Goal: Book appointment/travel/reservation

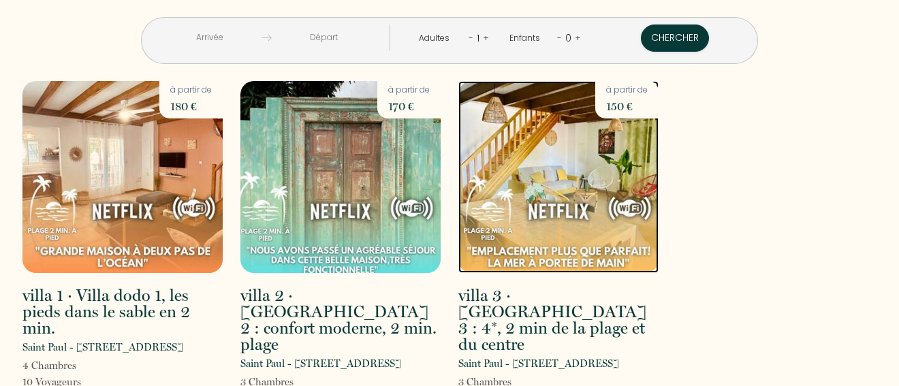
click at [559, 183] on img at bounding box center [559, 177] width 200 height 192
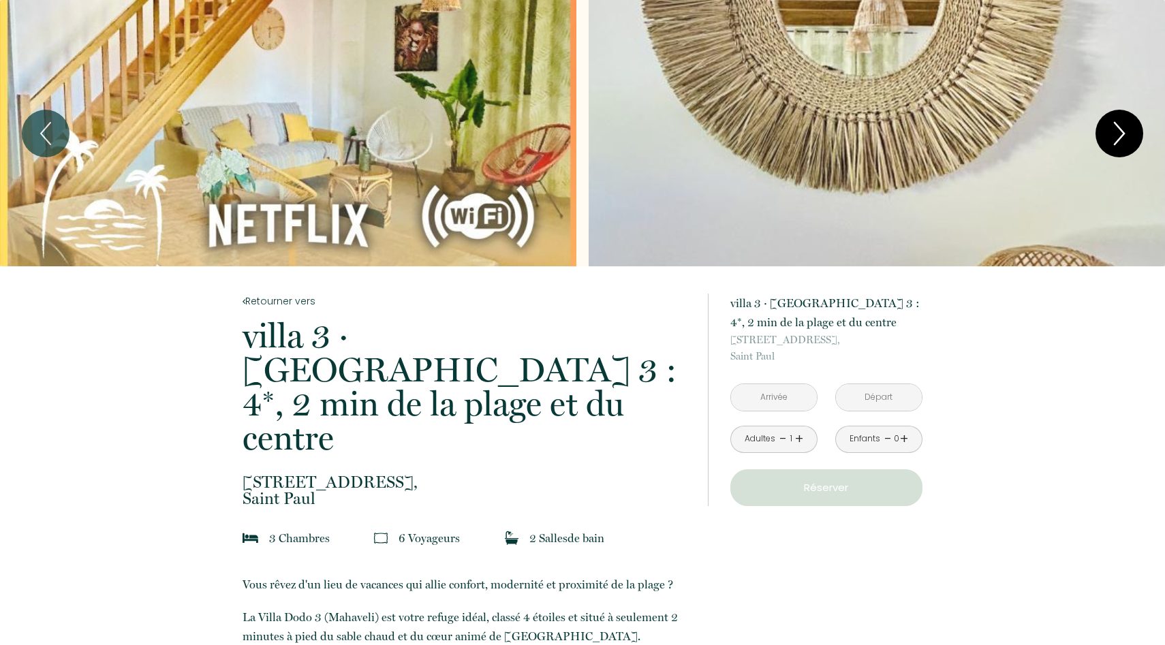
click at [899, 136] on icon "Next" at bounding box center [1119, 133] width 29 height 41
click at [1135, 125] on button "Next" at bounding box center [1120, 134] width 48 height 48
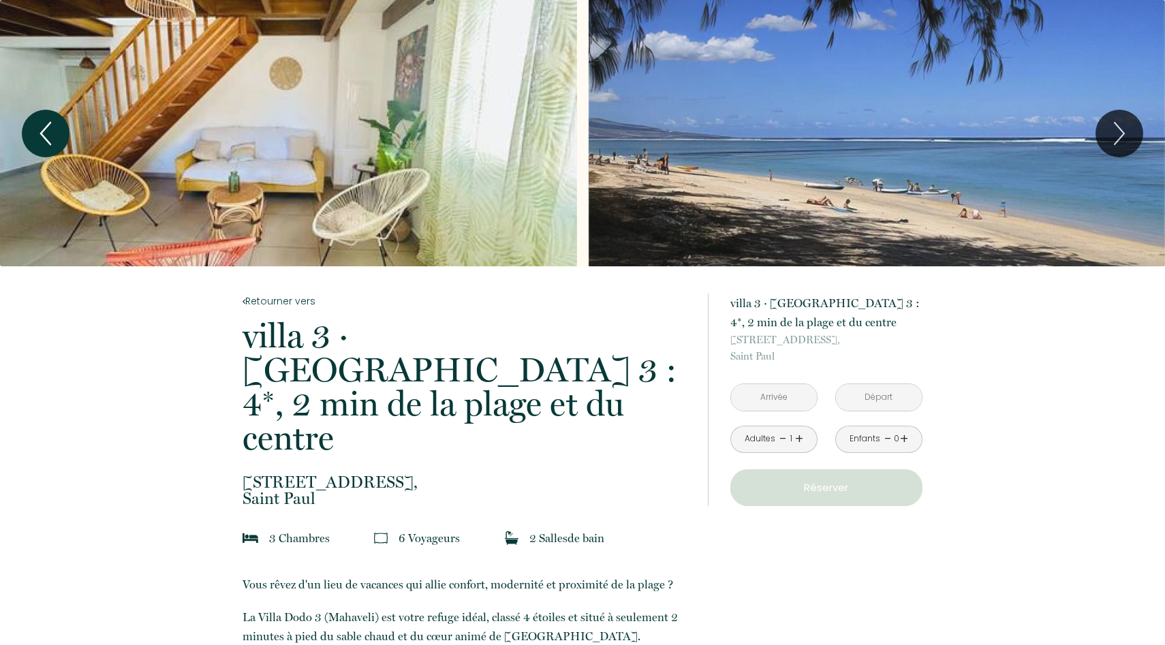
click at [59, 132] on icon "Previous" at bounding box center [45, 133] width 29 height 41
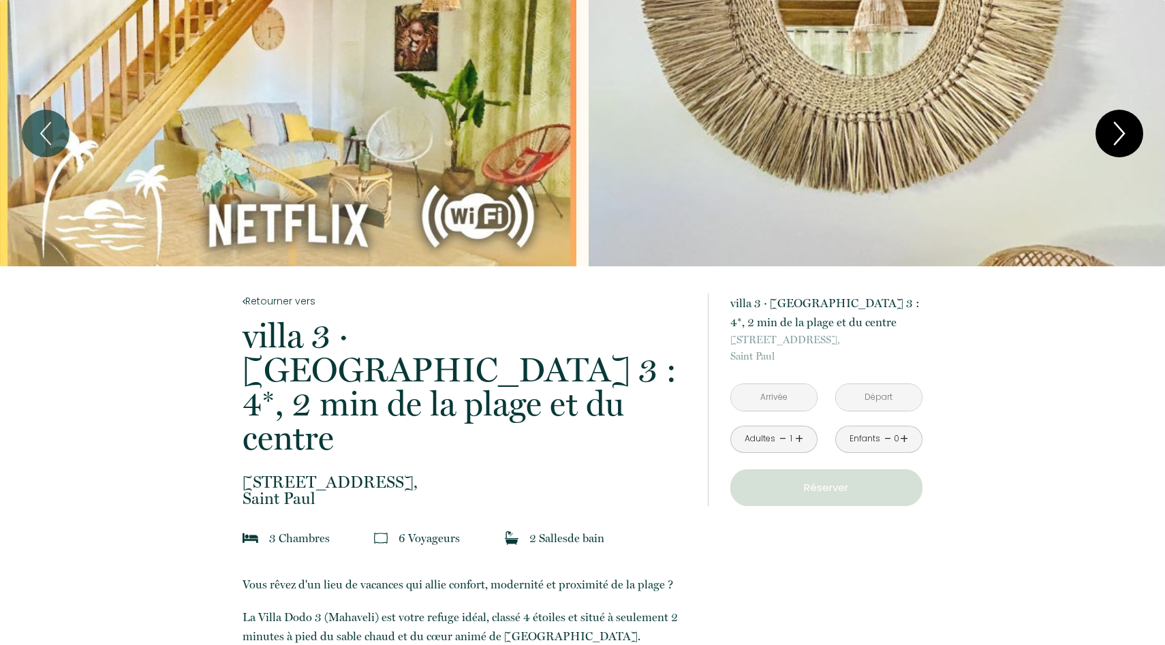
click at [1129, 125] on icon "Next" at bounding box center [1119, 133] width 29 height 41
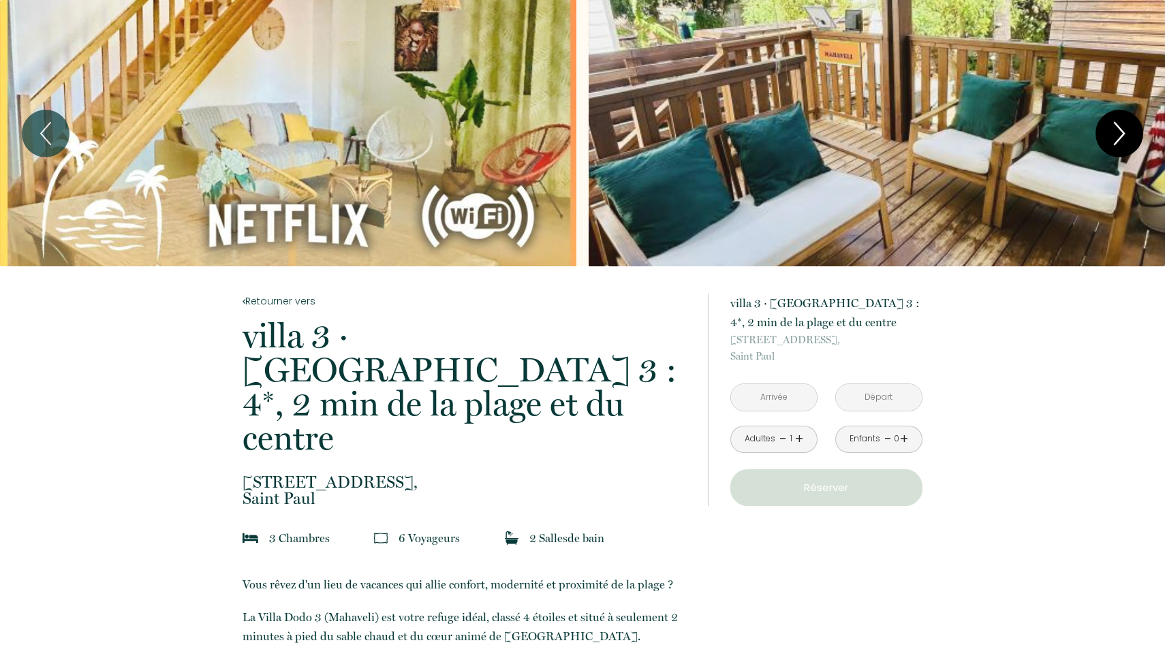
click at [1119, 132] on icon "Next" at bounding box center [1119, 133] width 29 height 41
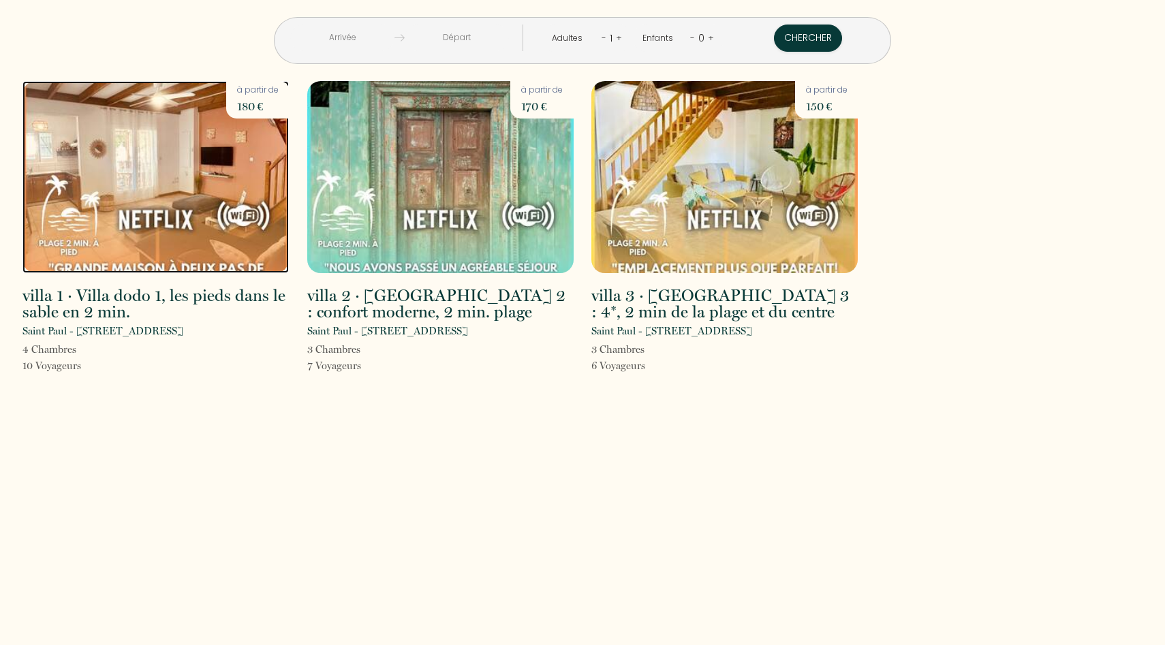
click at [192, 149] on img at bounding box center [155, 177] width 266 height 192
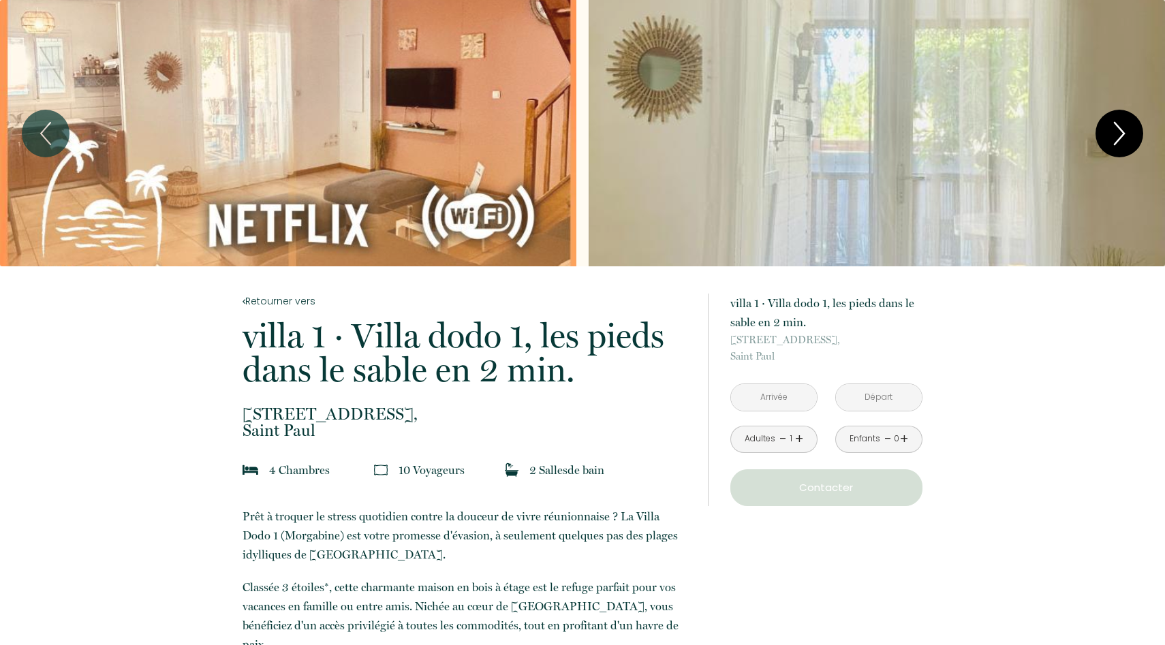
click at [1124, 123] on icon "Next" at bounding box center [1119, 133] width 29 height 41
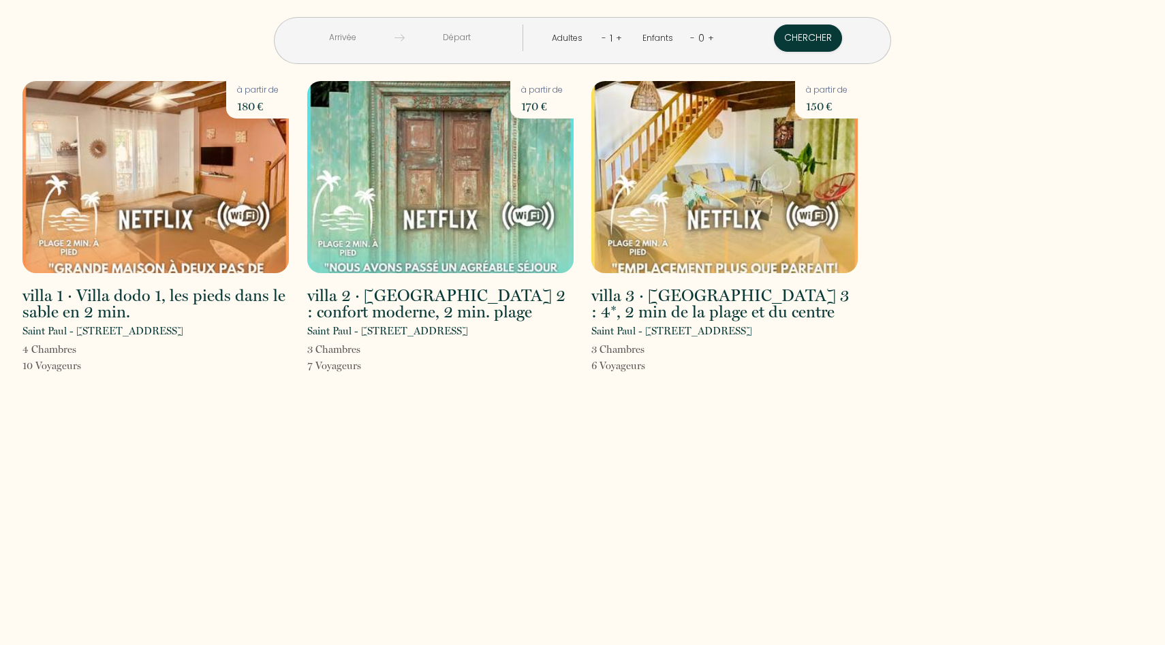
click at [454, 31] on input "text" at bounding box center [457, 38] width 104 height 27
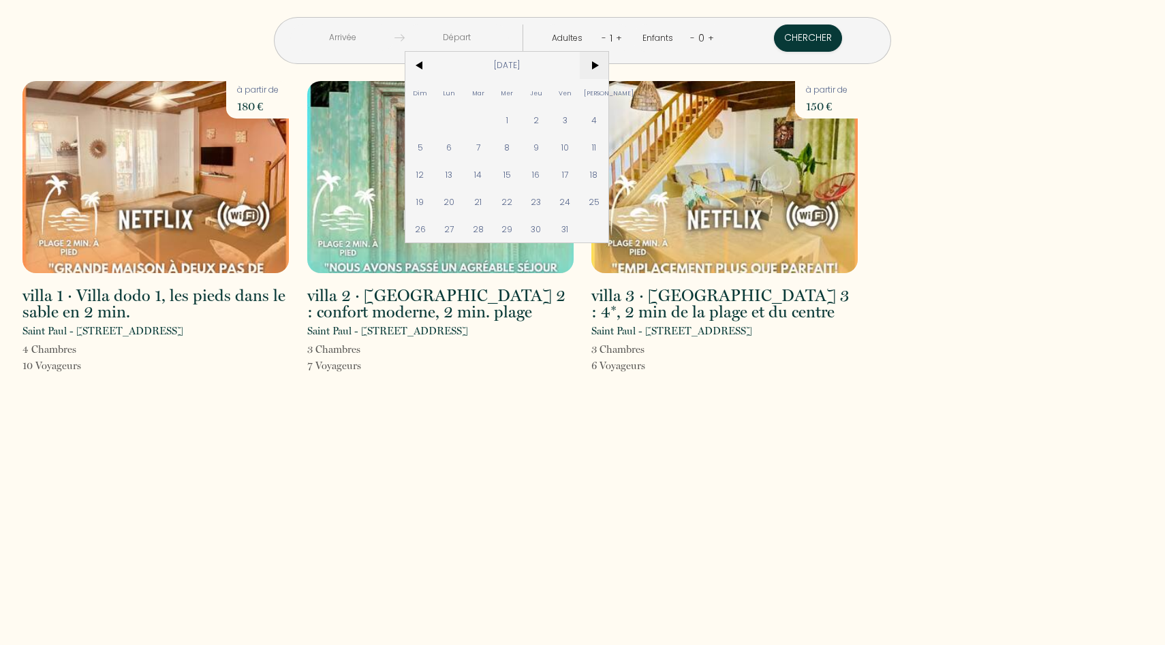
click at [609, 65] on span ">" at bounding box center [594, 65] width 29 height 27
click at [435, 145] on span "7" at bounding box center [419, 147] width 29 height 27
type input "Dim 07 Déc 2025"
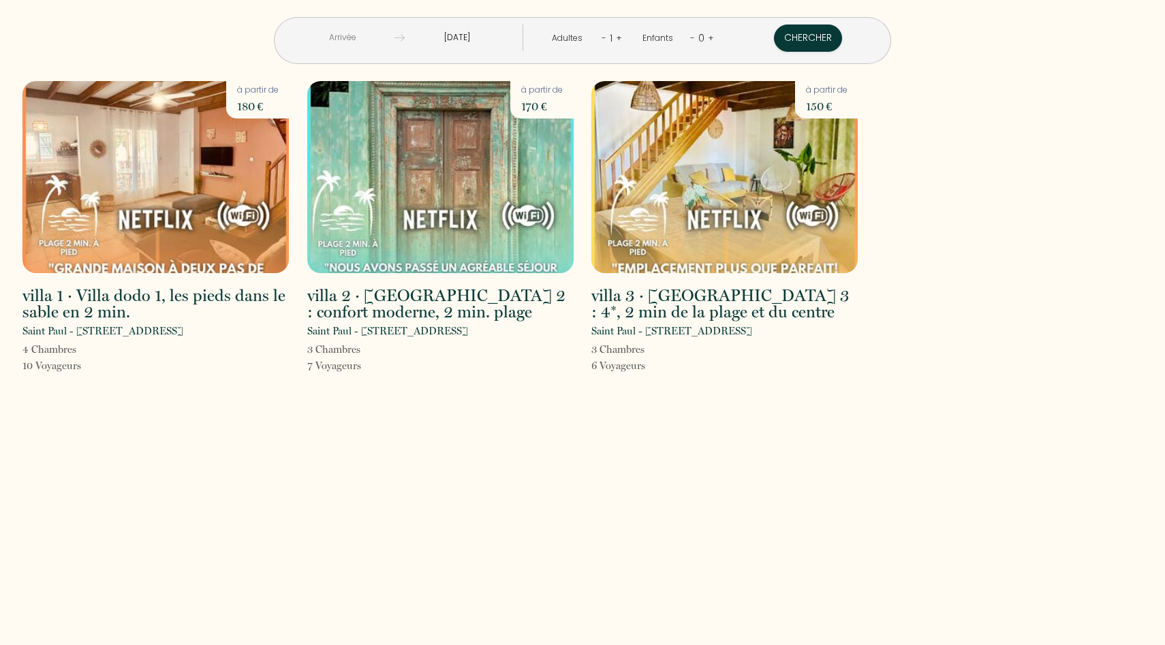
click at [395, 38] on input "text" at bounding box center [342, 38] width 104 height 27
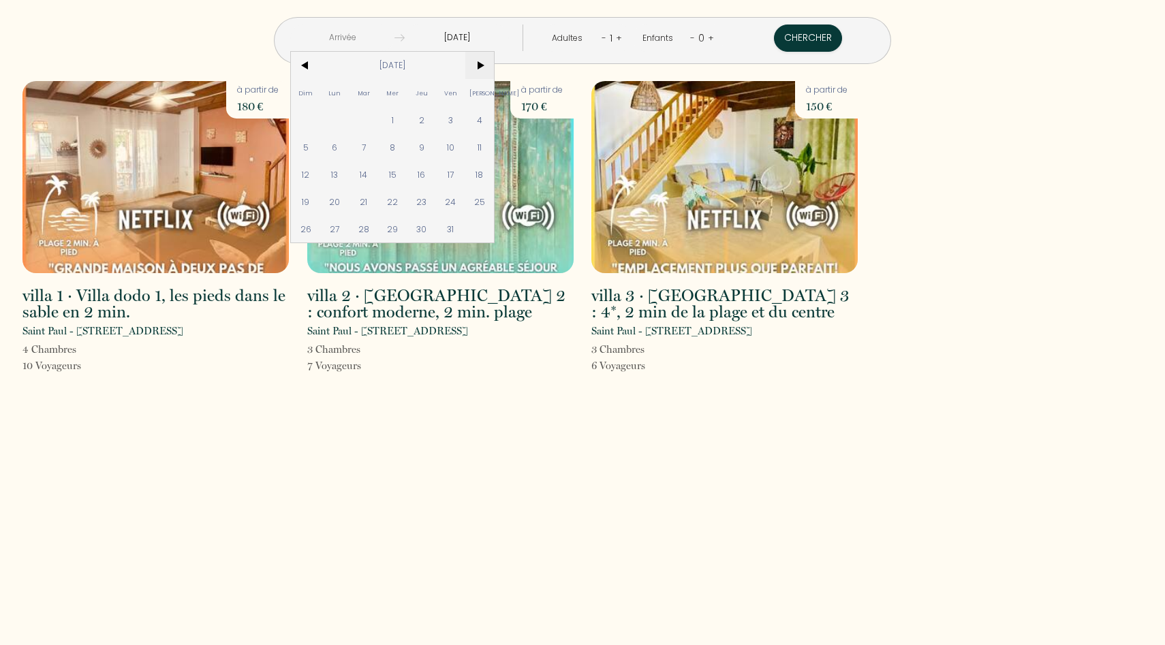
click at [495, 68] on span ">" at bounding box center [479, 65] width 29 height 27
click at [437, 120] on span "4" at bounding box center [421, 119] width 29 height 27
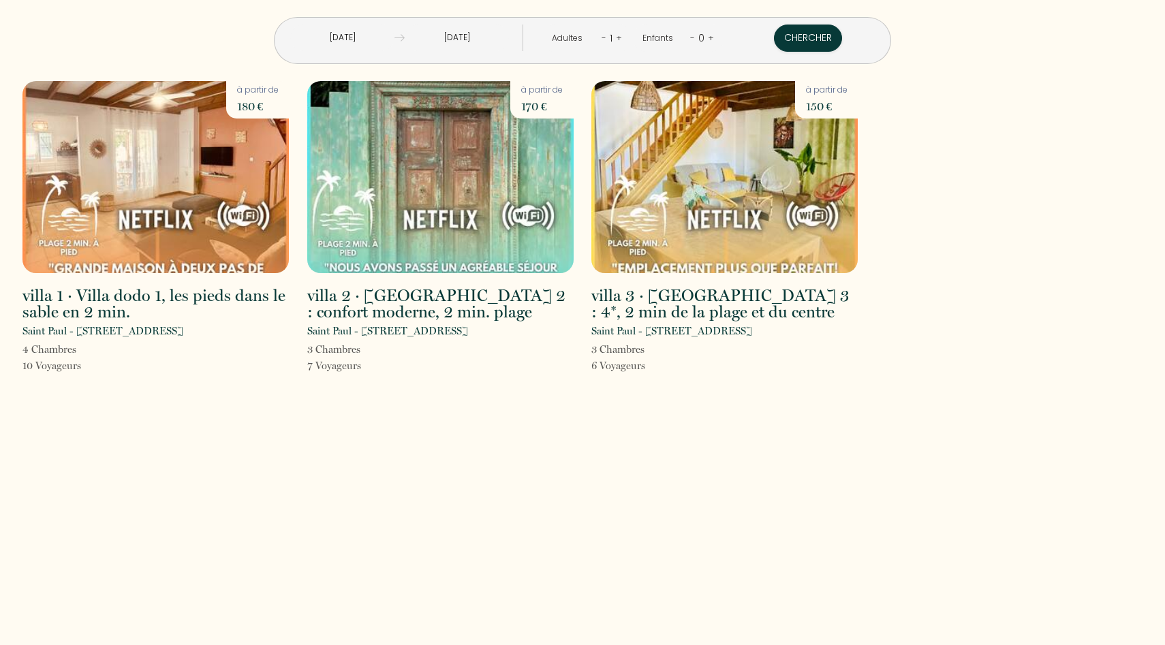
click at [616, 36] on link "+" at bounding box center [619, 37] width 6 height 13
click at [617, 36] on link "+" at bounding box center [620, 37] width 6 height 13
click at [775, 38] on button "Chercher" at bounding box center [809, 38] width 68 height 27
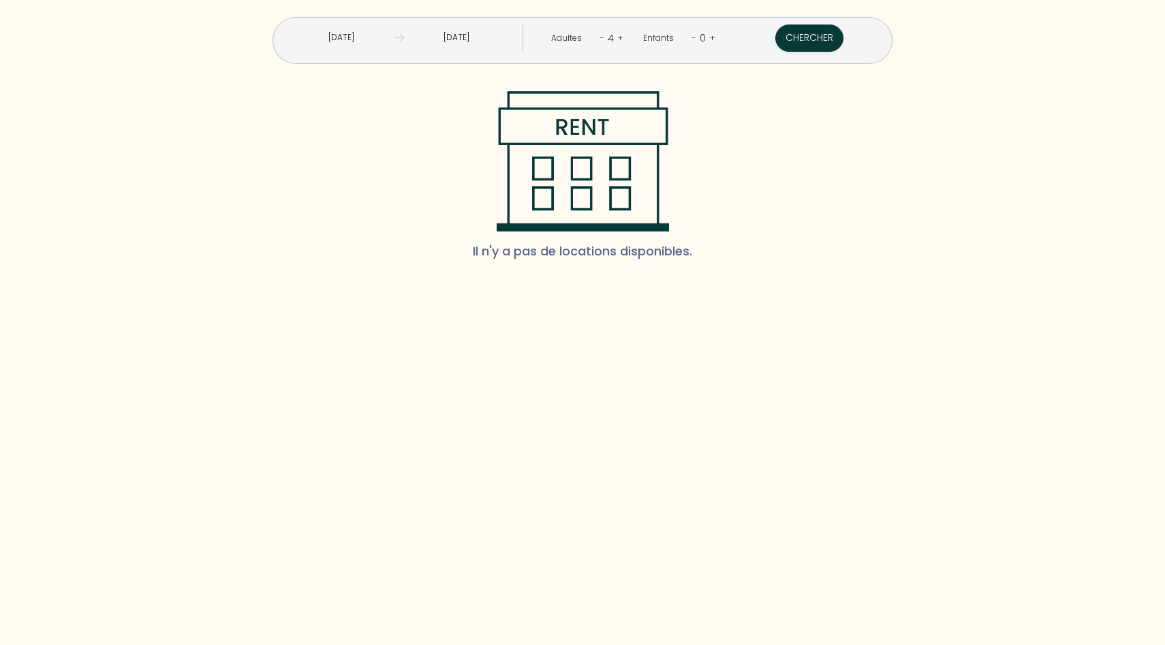
click at [394, 40] on input "Jeu 04 Déc 2025" at bounding box center [341, 38] width 105 height 27
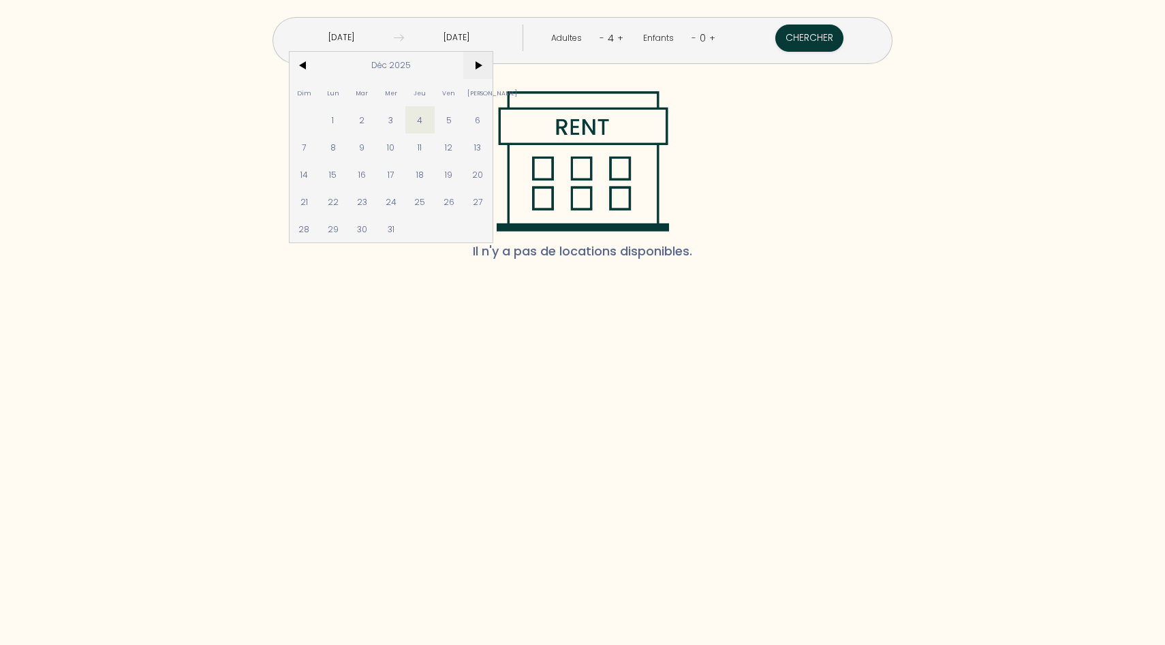
click at [493, 60] on span ">" at bounding box center [477, 65] width 29 height 27
click at [348, 199] on span "19" at bounding box center [332, 201] width 29 height 27
type input "Lun 19 Jan 2026"
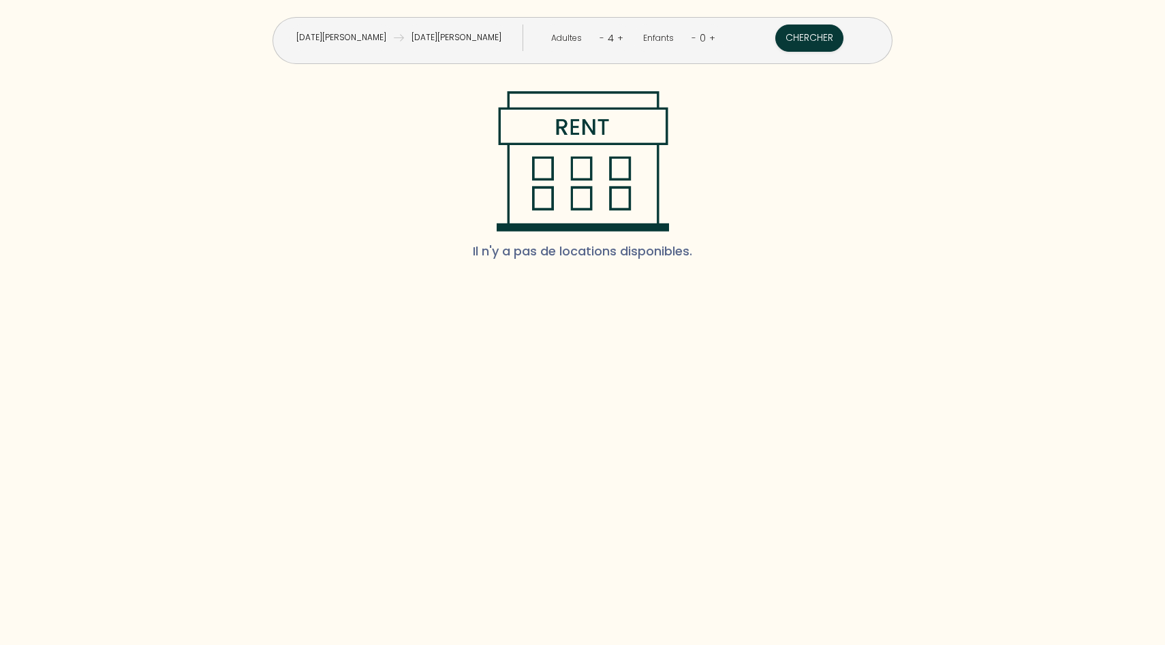
click at [494, 40] on input "Jeu 22 Jan 2026" at bounding box center [456, 38] width 105 height 27
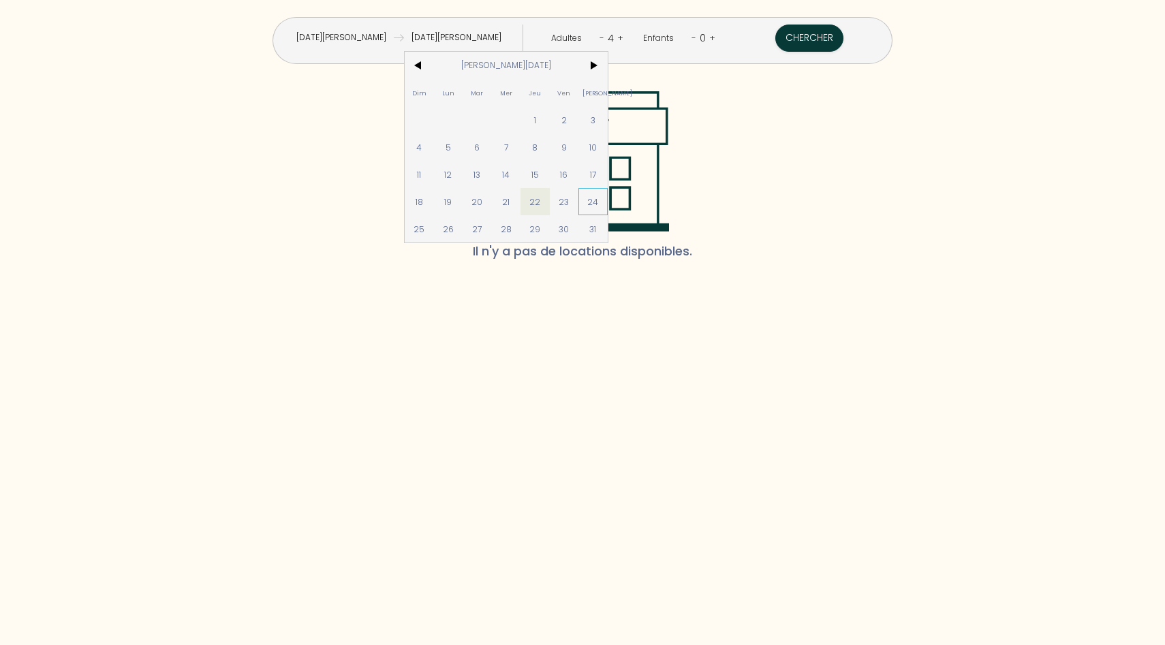
click at [608, 200] on span "24" at bounding box center [592, 201] width 29 height 27
type input "Sam 24 Jan 2026"
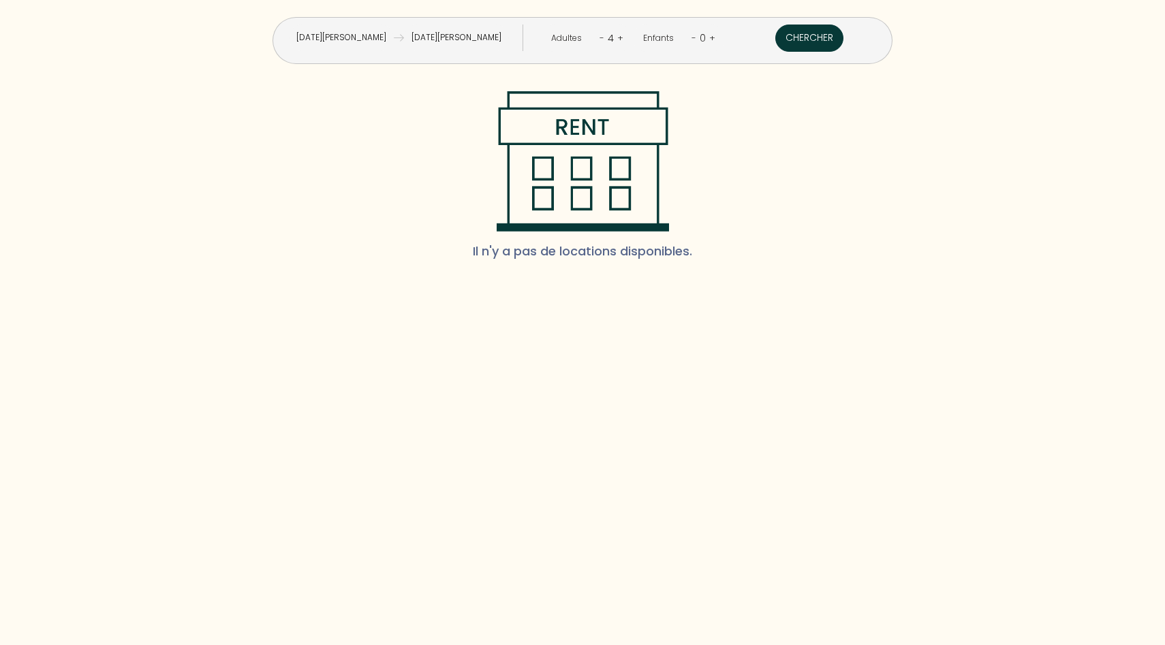
click at [775, 45] on button "Chercher" at bounding box center [809, 38] width 68 height 27
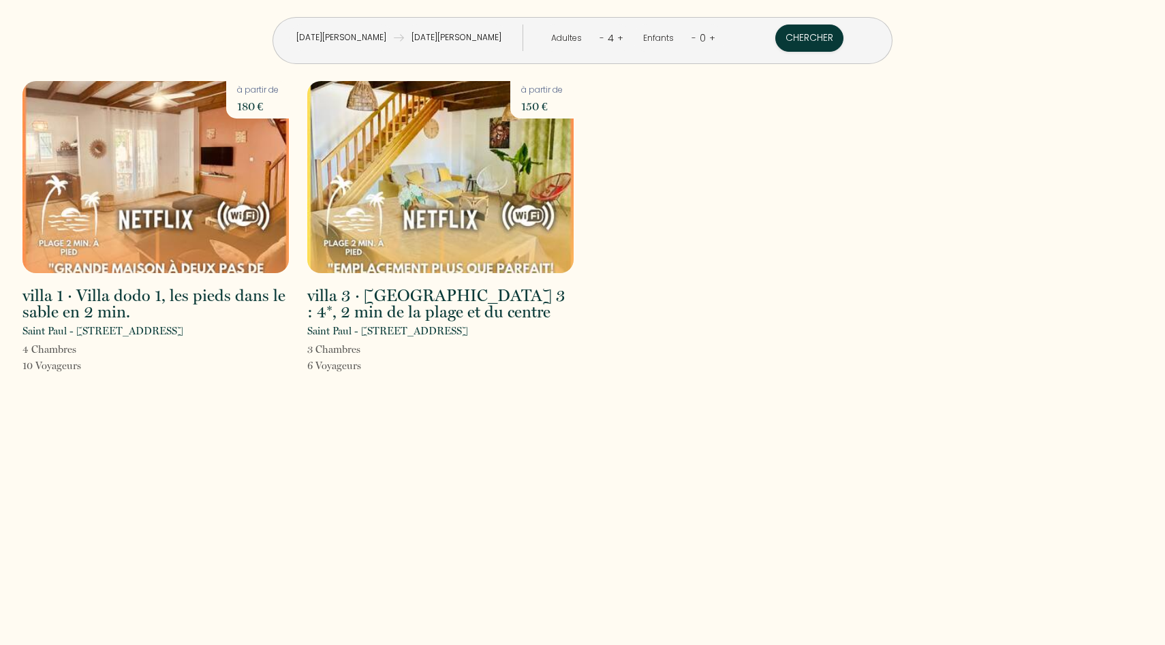
click at [394, 41] on input "Lun 19 Jan 2026" at bounding box center [341, 38] width 105 height 27
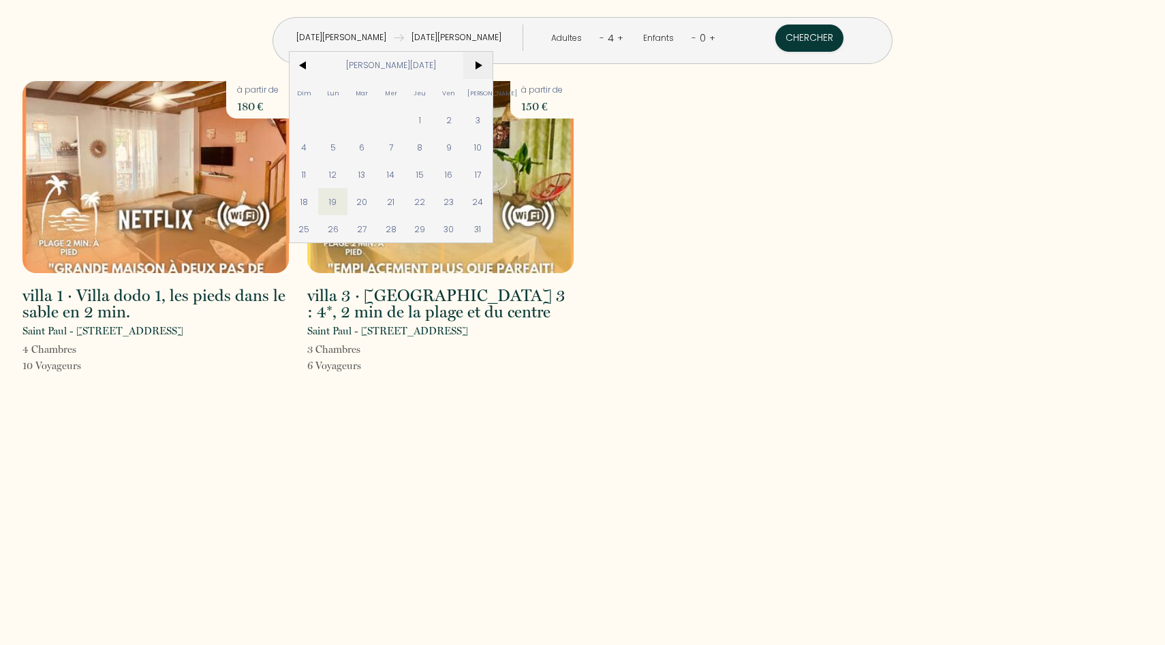
click at [493, 63] on span ">" at bounding box center [477, 65] width 29 height 27
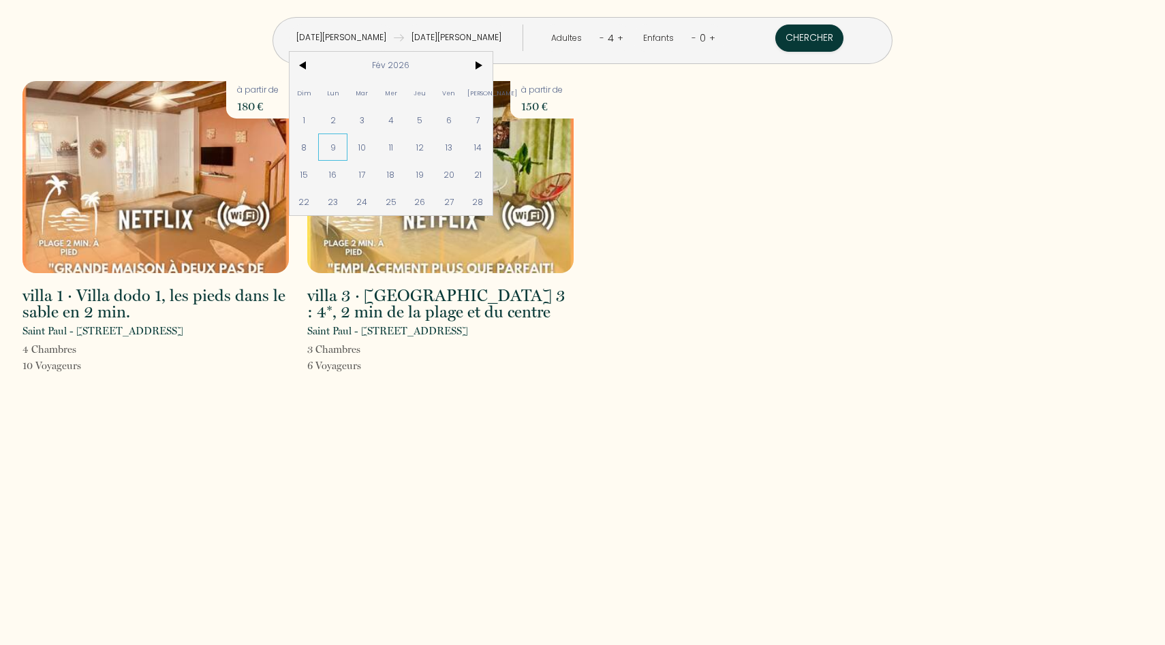
click at [348, 140] on span "9" at bounding box center [332, 147] width 29 height 27
type input "Lun 09 Fév 2026"
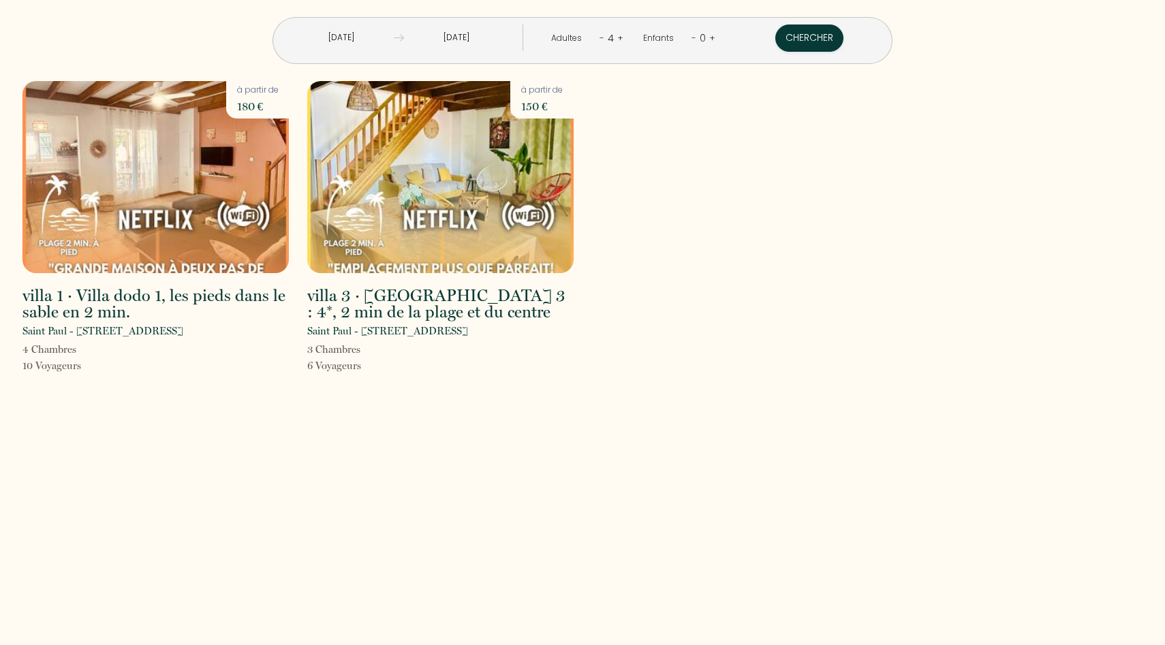
click at [509, 43] on input "Sam 14 Fév 2026" at bounding box center [456, 38] width 105 height 27
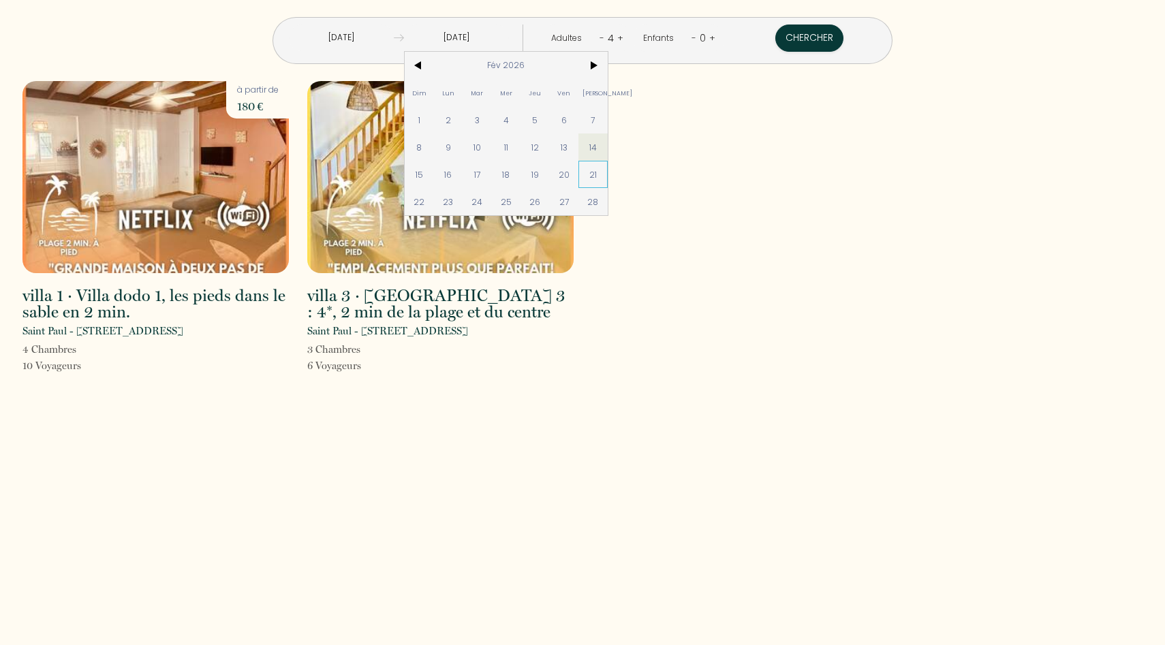
click at [608, 172] on span "21" at bounding box center [592, 174] width 29 height 27
type input "Sam 21 Fév 2026"
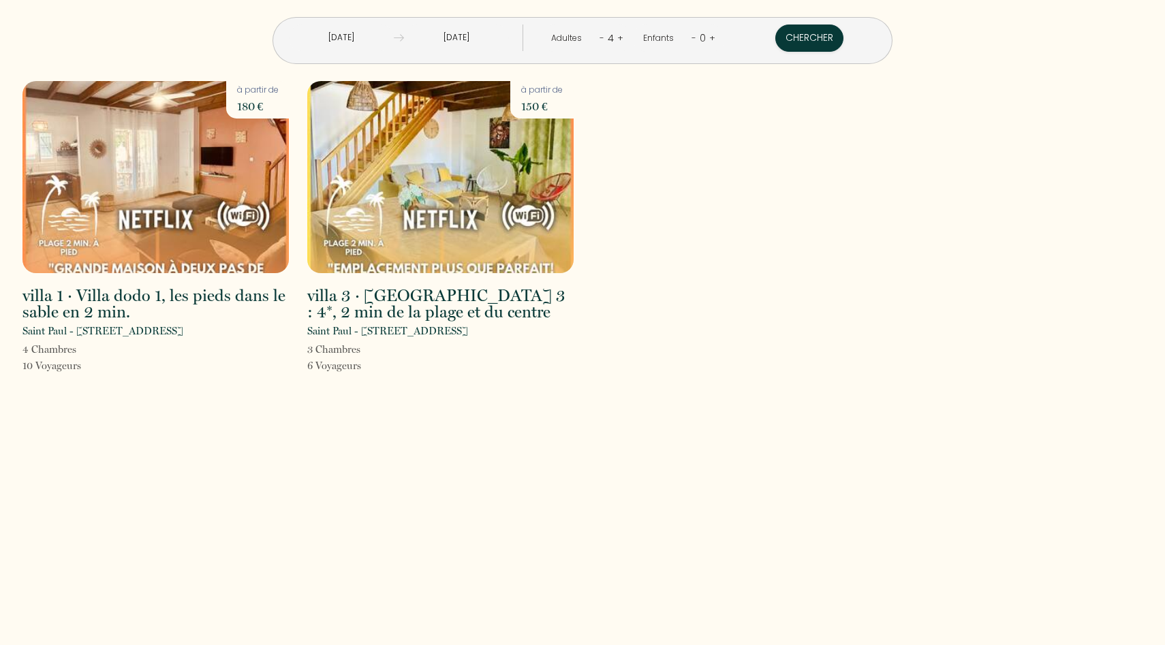
click at [617, 42] on link "+" at bounding box center [620, 37] width 6 height 13
click at [775, 37] on button "Chercher" at bounding box center [809, 38] width 68 height 27
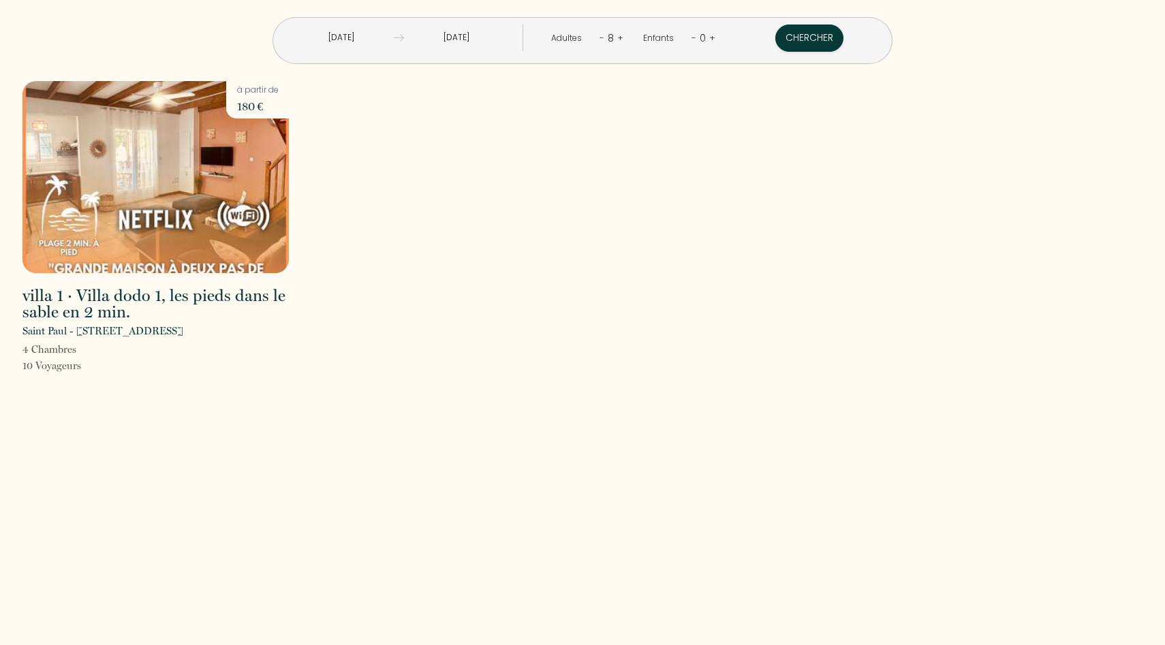
click at [600, 37] on link "-" at bounding box center [602, 37] width 5 height 13
click at [709, 37] on link "+" at bounding box center [712, 37] width 6 height 13
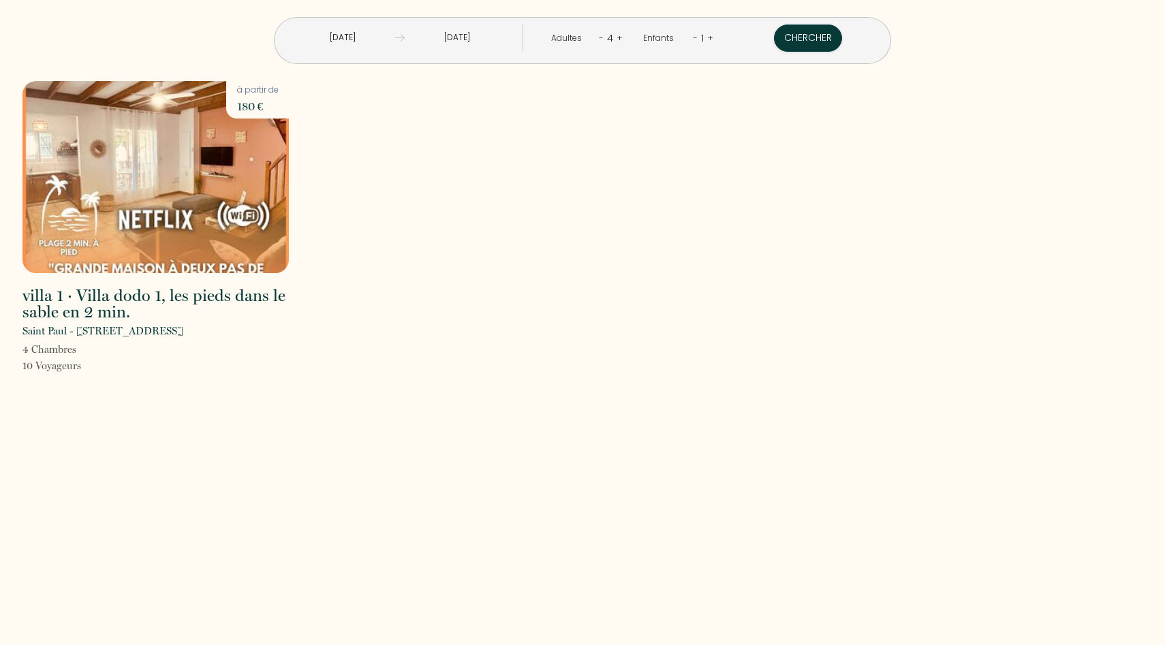
click at [707, 37] on link "+" at bounding box center [710, 37] width 6 height 13
click at [775, 42] on button "Chercher" at bounding box center [809, 38] width 68 height 27
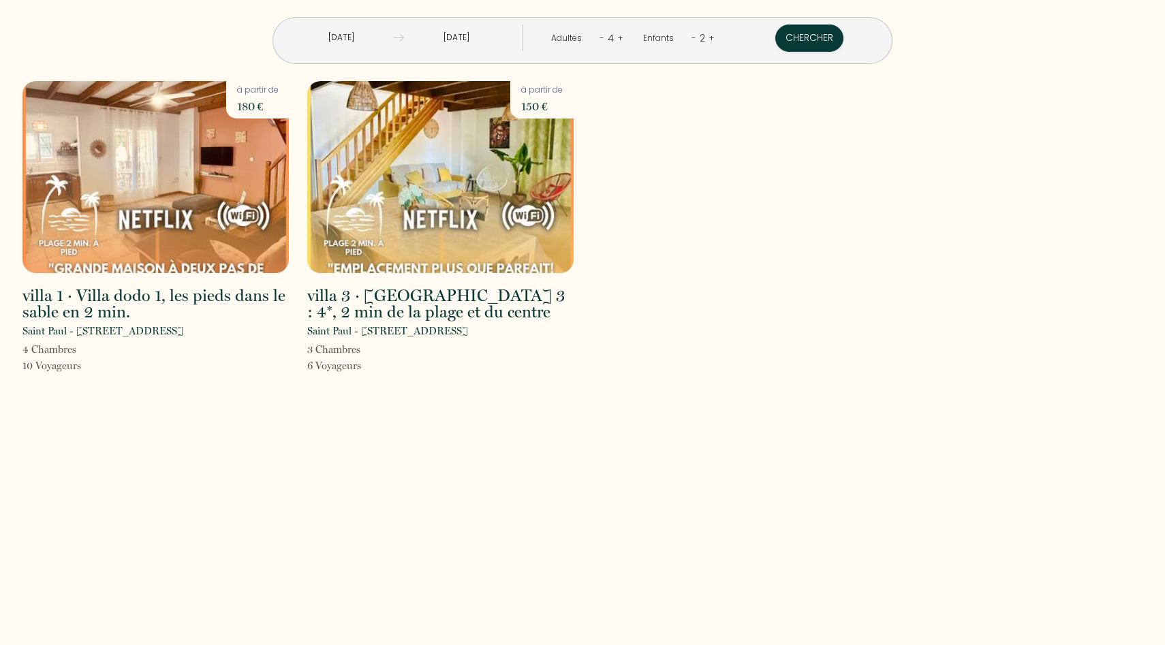
click at [744, 182] on div "villa 1 · Villa dodo 1, les pieds dans le sable en 2 min. Saint Paul - 1 Rue de…" at bounding box center [583, 236] width 1138 height 311
click at [477, 38] on input "Sam 21 Fév 2026" at bounding box center [456, 38] width 105 height 27
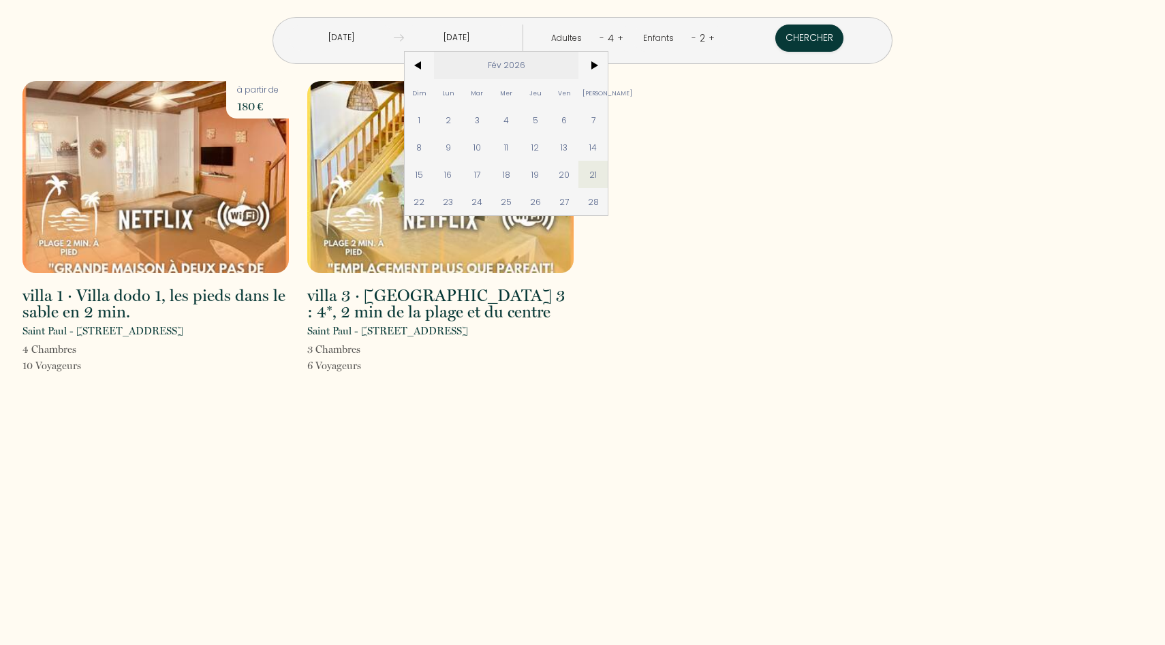
click at [567, 64] on span "Fév 2026" at bounding box center [506, 65] width 145 height 27
